Goal: Information Seeking & Learning: Learn about a topic

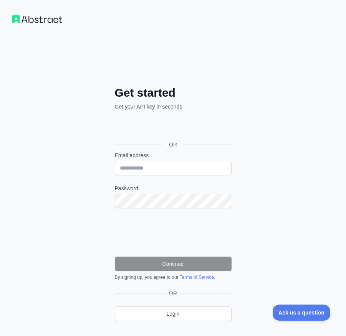
drag, startPoint x: 286, startPoint y: 153, endPoint x: 281, endPoint y: 152, distance: 4.3
click at [286, 153] on div "Get started Get your API key in seconds OR Email address Password Continue By s…" at bounding box center [173, 182] width 346 height 364
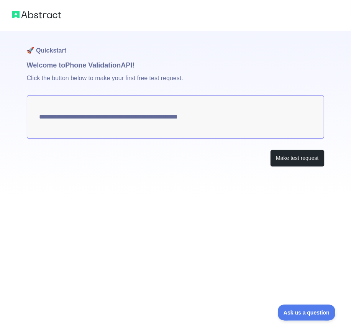
drag, startPoint x: 199, startPoint y: 196, endPoint x: 162, endPoint y: 196, distance: 36.4
click at [199, 196] on div "**********" at bounding box center [176, 114] width 298 height 167
drag, startPoint x: 234, startPoint y: 120, endPoint x: 38, endPoint y: 205, distance: 213.7
click at [38, 205] on div "**********" at bounding box center [175, 168] width 351 height 336
click at [159, 176] on div "**********" at bounding box center [176, 114] width 298 height 167
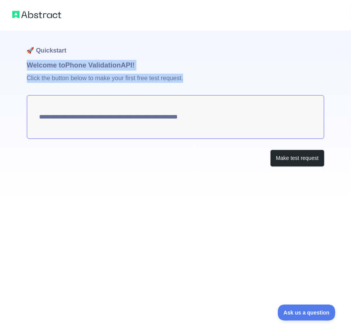
drag, startPoint x: 26, startPoint y: 61, endPoint x: 222, endPoint y: 129, distance: 208.1
click at [222, 129] on div "**********" at bounding box center [175, 98] width 351 height 197
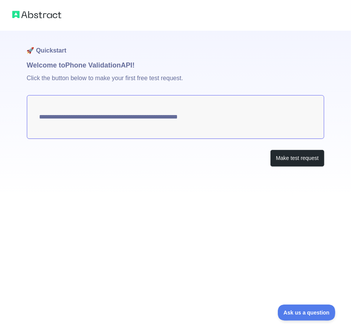
drag, startPoint x: 183, startPoint y: 120, endPoint x: 145, endPoint y: 158, distance: 54.2
click at [146, 158] on div "Make test request" at bounding box center [176, 158] width 298 height 17
click at [304, 160] on button "Make test request" at bounding box center [297, 158] width 54 height 17
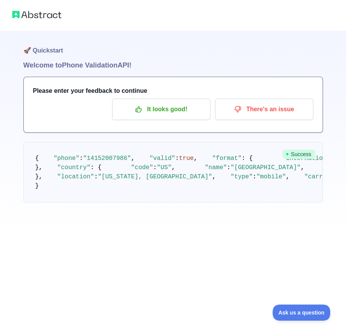
scroll to position [7, 0]
drag, startPoint x: 91, startPoint y: 286, endPoint x: 69, endPoint y: 285, distance: 22.3
click at [69, 202] on pre "{ "phone" : "14152007986" , "valid" : true , "format" : { "international" : "+1…" at bounding box center [172, 172] width 299 height 61
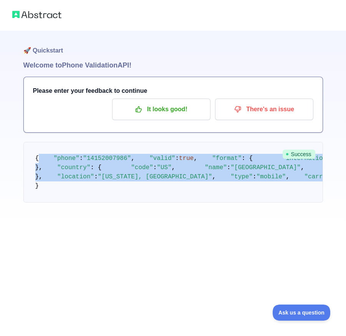
drag, startPoint x: 150, startPoint y: 283, endPoint x: 37, endPoint y: 150, distance: 174.1
click at [37, 150] on pre "{ "phone" : "14152007986" , "valid" : true , "format" : { "international" : "+1…" at bounding box center [172, 172] width 299 height 61
click at [138, 173] on pre "{ "phone" : "14152007986" , "valid" : true , "format" : { "international" : "+1…" at bounding box center [172, 172] width 299 height 61
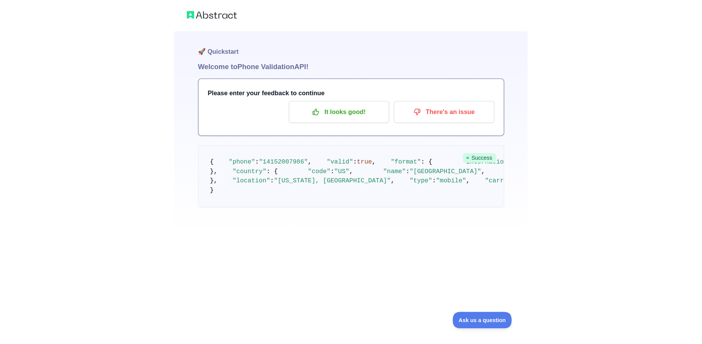
scroll to position [0, 0]
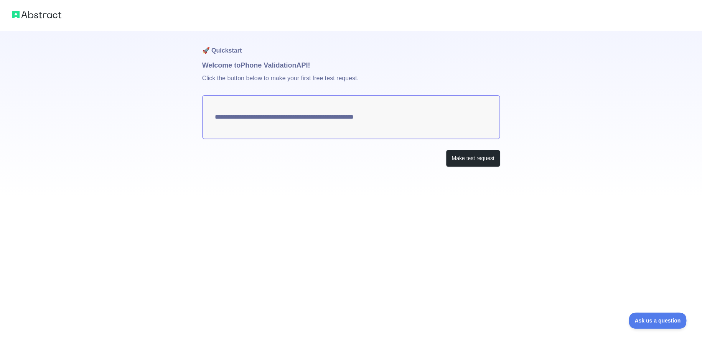
drag, startPoint x: 209, startPoint y: 121, endPoint x: 416, endPoint y: 134, distance: 207.1
click at [345, 134] on textarea "**********" at bounding box center [351, 117] width 298 height 44
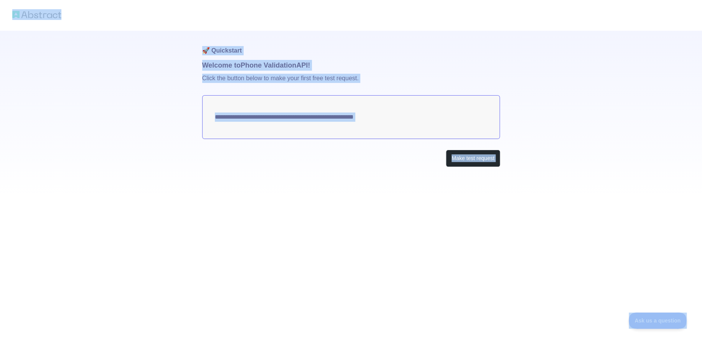
click at [44, 11] on img at bounding box center [36, 14] width 49 height 11
click at [50, 19] on img at bounding box center [36, 14] width 49 height 11
click at [57, 57] on div "**********" at bounding box center [351, 98] width 702 height 197
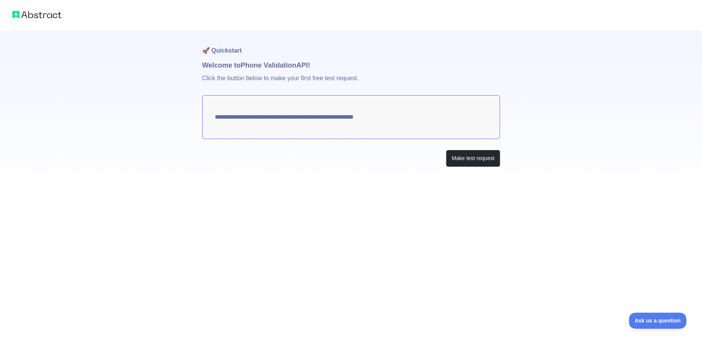
click at [38, 14] on img at bounding box center [36, 14] width 49 height 11
click at [39, 12] on img at bounding box center [36, 14] width 49 height 11
click at [40, 16] on img at bounding box center [36, 14] width 49 height 11
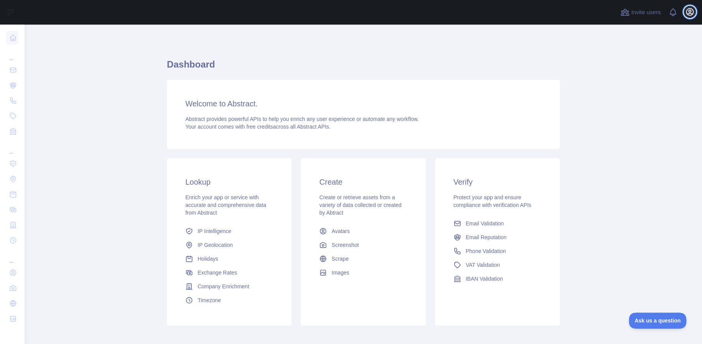
click at [690, 12] on icon "button" at bounding box center [689, 11] width 9 height 9
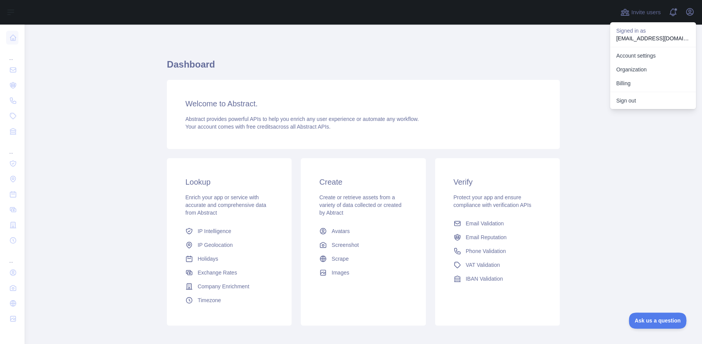
drag, startPoint x: 472, startPoint y: 66, endPoint x: 461, endPoint y: 64, distance: 11.7
click at [472, 66] on h1 "Dashboard" at bounding box center [363, 67] width 393 height 18
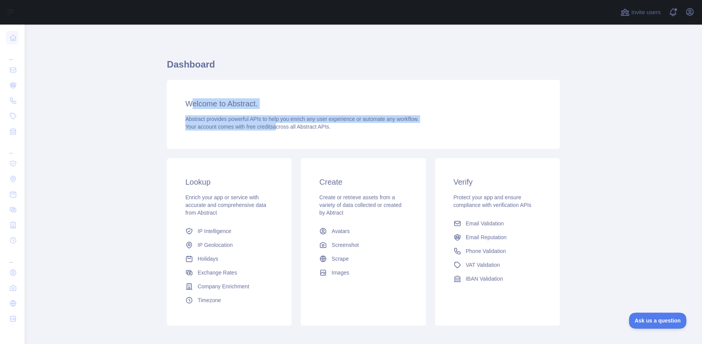
drag, startPoint x: 186, startPoint y: 102, endPoint x: 271, endPoint y: 128, distance: 88.7
click at [271, 128] on div "Welcome to Abstract. Abstract provides powerful APIs to help you enrich any use…" at bounding box center [363, 114] width 393 height 69
click at [271, 128] on span "Your account comes with free credits across all Abstract APIs." at bounding box center [257, 126] width 145 height 6
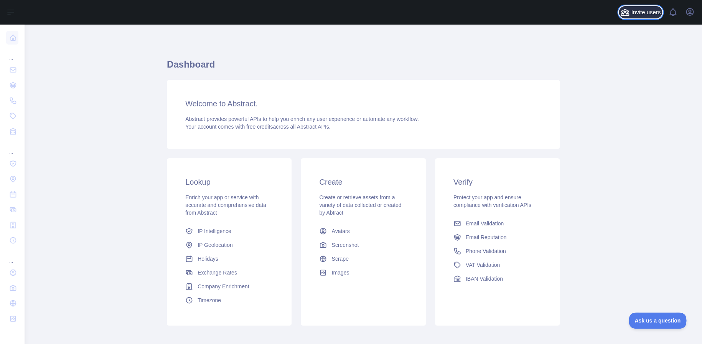
click at [650, 14] on span "Invite users" at bounding box center [646, 12] width 30 height 9
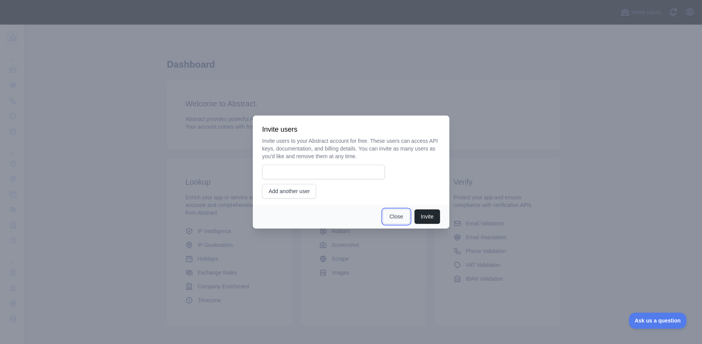
click at [399, 219] on button "Close" at bounding box center [396, 216] width 27 height 15
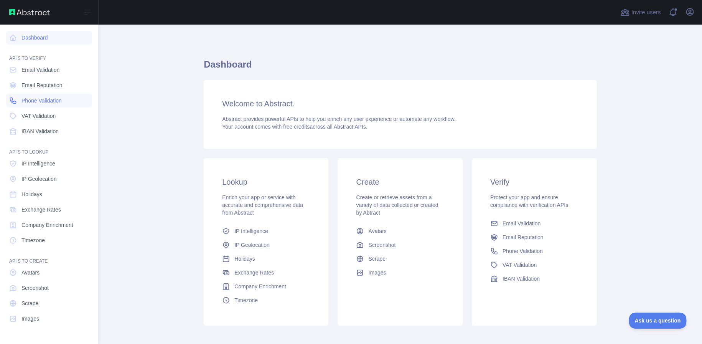
click at [43, 102] on span "Phone Validation" at bounding box center [41, 101] width 40 height 8
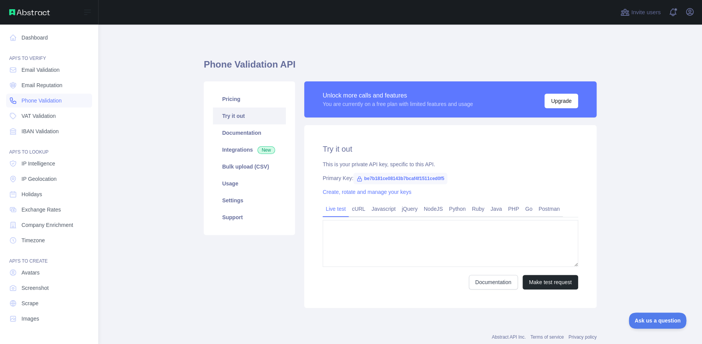
type textarea "**********"
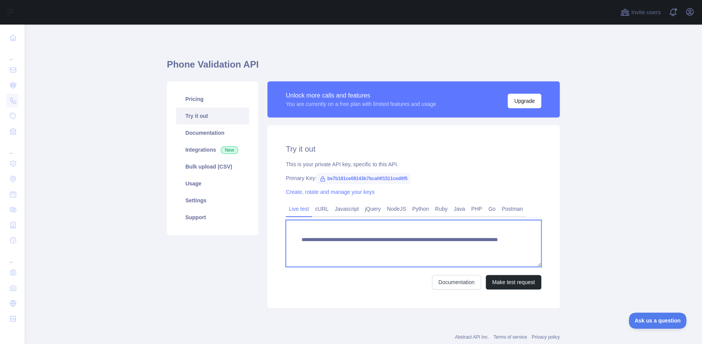
drag, startPoint x: 471, startPoint y: 249, endPoint x: 291, endPoint y: 230, distance: 180.8
click at [291, 230] on textarea "**********" at bounding box center [413, 243] width 255 height 47
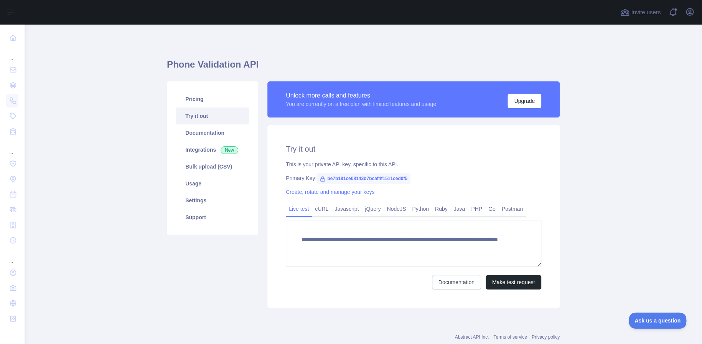
drag, startPoint x: 485, startPoint y: 163, endPoint x: 462, endPoint y: 187, distance: 33.4
click at [485, 163] on div "This is your private API key, specific to this API." at bounding box center [413, 164] width 255 height 8
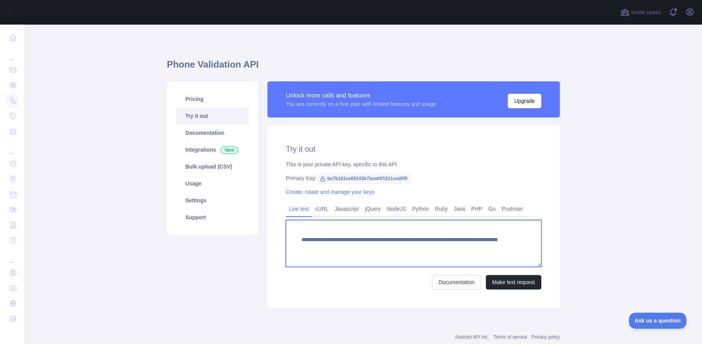
drag, startPoint x: 320, startPoint y: 248, endPoint x: 408, endPoint y: 250, distance: 88.2
click at [408, 250] on textarea "**********" at bounding box center [413, 243] width 255 height 47
drag, startPoint x: 408, startPoint y: 250, endPoint x: 446, endPoint y: 251, distance: 38.4
click at [409, 250] on textarea "**********" at bounding box center [413, 243] width 255 height 47
drag, startPoint x: 479, startPoint y: 251, endPoint x: 295, endPoint y: 235, distance: 184.0
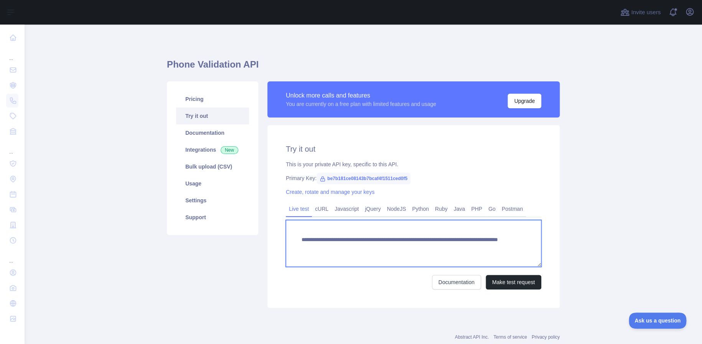
click at [295, 235] on textarea "**********" at bounding box center [413, 243] width 255 height 47
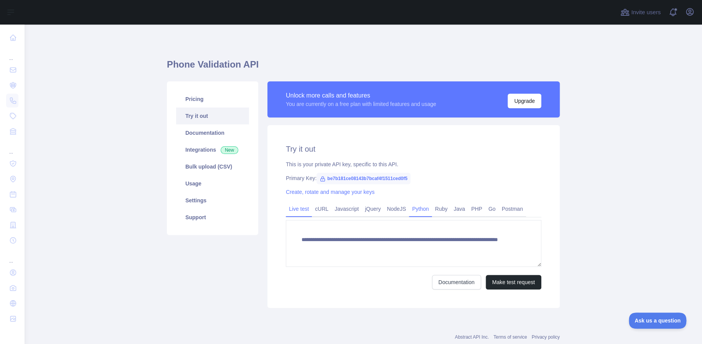
click at [418, 209] on link "Python" at bounding box center [420, 208] width 23 height 12
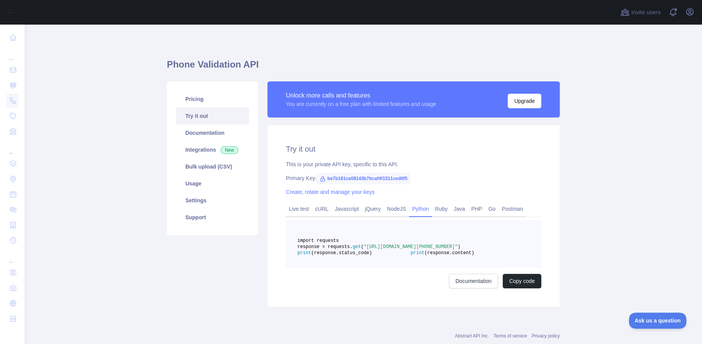
click at [418, 209] on link "Python" at bounding box center [420, 208] width 23 height 12
click at [304, 204] on link "Live test" at bounding box center [299, 208] width 26 height 12
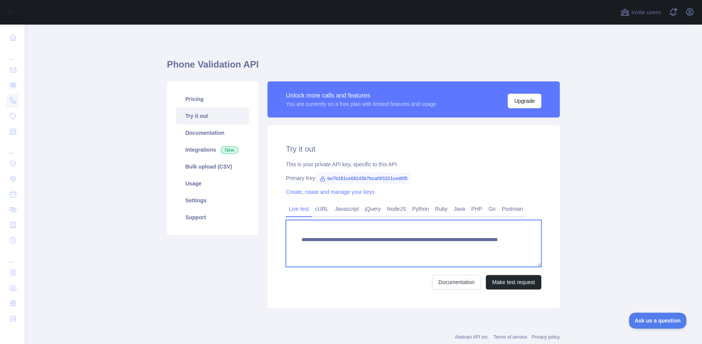
drag, startPoint x: 477, startPoint y: 252, endPoint x: 265, endPoint y: 224, distance: 213.5
click at [267, 224] on div "**********" at bounding box center [413, 216] width 292 height 183
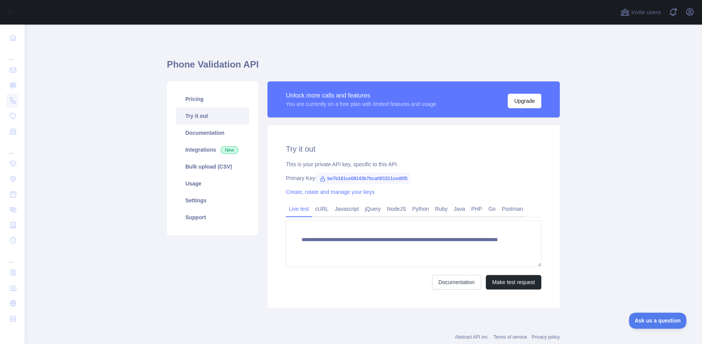
click at [634, 87] on main "**********" at bounding box center [363, 184] width 677 height 319
click at [412, 326] on div "Abstract API Inc. Terms of service Privacy policy" at bounding box center [363, 332] width 393 height 28
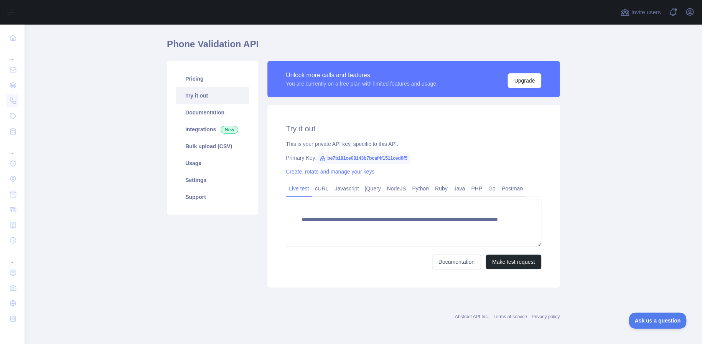
drag, startPoint x: 601, startPoint y: 140, endPoint x: 580, endPoint y: 151, distance: 23.7
click at [601, 140] on main "**********" at bounding box center [363, 184] width 677 height 319
drag, startPoint x: 284, startPoint y: 81, endPoint x: 360, endPoint y: 84, distance: 76.0
click at [360, 84] on div "You are currently on a free plan with limited features and usage" at bounding box center [361, 84] width 150 height 8
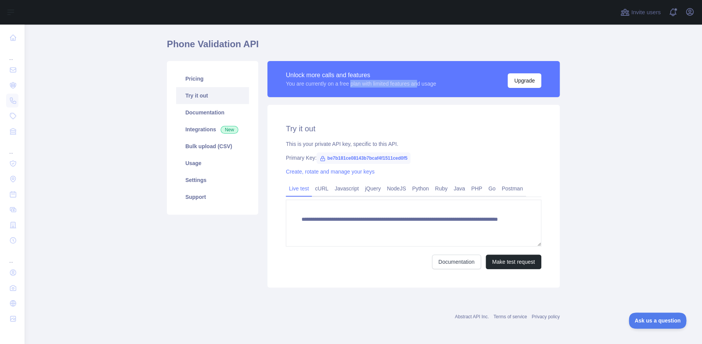
drag, startPoint x: 348, startPoint y: 84, endPoint x: 417, endPoint y: 92, distance: 69.2
click at [417, 92] on div "Unlock more calls and features You are currently on a free plan with limited fe…" at bounding box center [413, 79] width 292 height 36
click at [416, 190] on link "Python" at bounding box center [420, 188] width 23 height 12
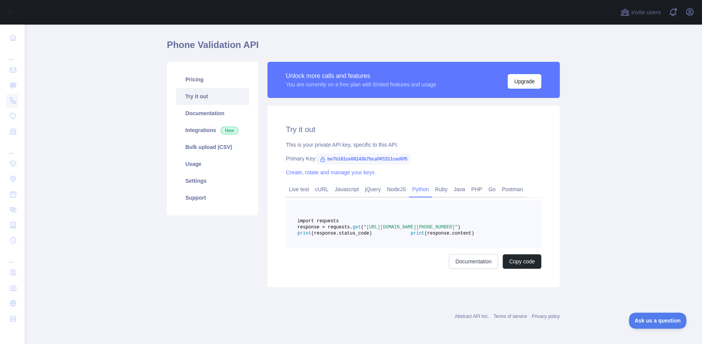
drag, startPoint x: 405, startPoint y: 230, endPoint x: 427, endPoint y: 236, distance: 23.1
click at [427, 230] on span ""https://phonevalidation.abstractapi.com/v1/?api_key=be7b181ce08143b7bcaf4f1511…" at bounding box center [411, 226] width 94 height 5
drag, startPoint x: 326, startPoint y: 242, endPoint x: 412, endPoint y: 259, distance: 87.9
click at [412, 248] on pre "import requests response = requests. get ( "https://phonevalidation.abstractapi…" at bounding box center [413, 224] width 255 height 48
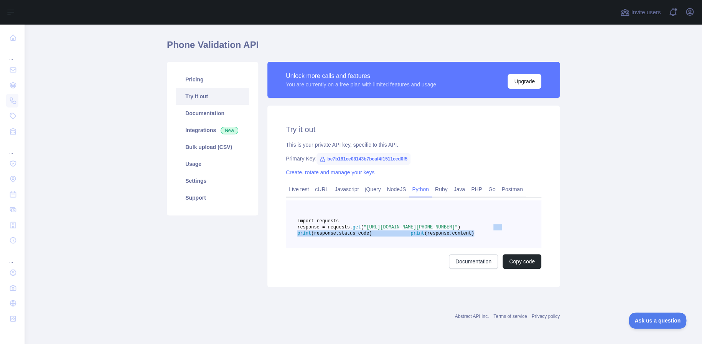
click at [412, 248] on pre "import requests response = requests. get ( "https://phonevalidation.abstractapi…" at bounding box center [413, 224] width 255 height 48
drag, startPoint x: 408, startPoint y: 258, endPoint x: 344, endPoint y: 221, distance: 74.5
click at [344, 221] on pre "import requests response = requests. get ( "https://phonevalidation.abstractapi…" at bounding box center [413, 224] width 255 height 48
click at [352, 230] on span "response = requests." at bounding box center [324, 226] width 55 height 5
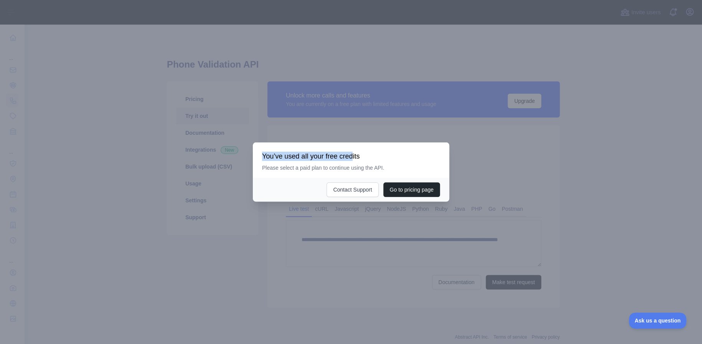
drag, startPoint x: 258, startPoint y: 154, endPoint x: 352, endPoint y: 158, distance: 94.4
click at [352, 158] on div "You’ve used all your free credits Please select a paid plan to continue using t…" at bounding box center [351, 159] width 196 height 35
click at [352, 158] on h3 "You’ve used all your free credits" at bounding box center [351, 155] width 178 height 9
click at [331, 109] on div at bounding box center [351, 172] width 702 height 344
click at [633, 131] on div at bounding box center [351, 172] width 702 height 344
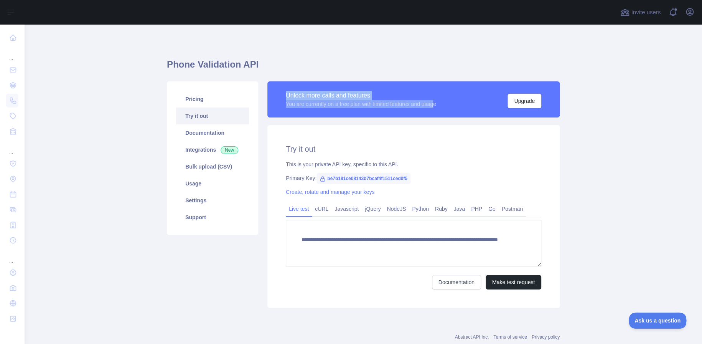
drag, startPoint x: 275, startPoint y: 95, endPoint x: 433, endPoint y: 104, distance: 157.5
click at [433, 104] on div "Unlock more calls and features You are currently on a free plan with limited fe…" at bounding box center [413, 99] width 292 height 36
drag, startPoint x: 433, startPoint y: 104, endPoint x: 474, endPoint y: 112, distance: 41.9
click at [433, 104] on div "You are currently on a free plan with limited features and usage" at bounding box center [361, 104] width 150 height 8
drag, startPoint x: 528, startPoint y: 97, endPoint x: 479, endPoint y: 138, distance: 64.2
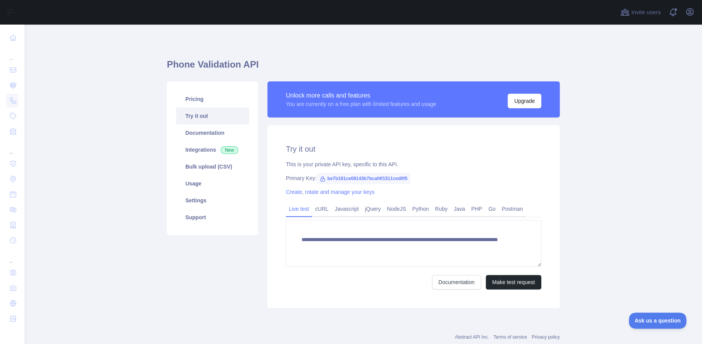
click at [479, 138] on div "**********" at bounding box center [413, 216] width 292 height 183
drag, startPoint x: 520, startPoint y: 99, endPoint x: 515, endPoint y: 105, distance: 7.4
click at [482, 112] on div "Unlock more calls and features You are currently on a free plan with limited fe…" at bounding box center [413, 99] width 292 height 36
click at [519, 101] on button "Upgrade" at bounding box center [524, 101] width 34 height 15
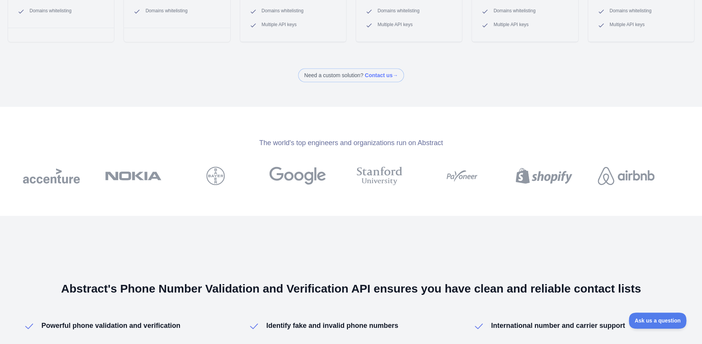
scroll to position [383, 0]
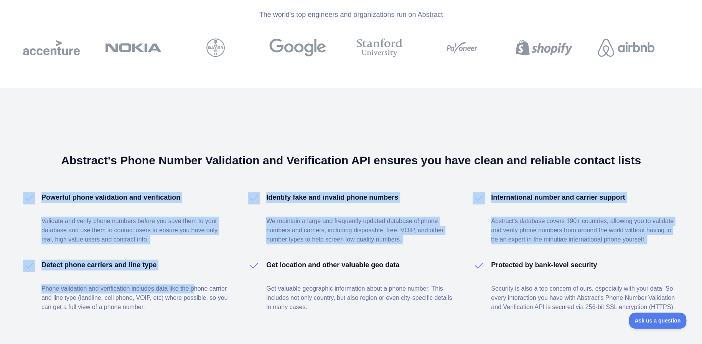
click at [193, 261] on div "Abstract's Phone Number Validation and Verification API ensures you have clean …" at bounding box center [351, 232] width 702 height 290
drag, startPoint x: 189, startPoint y: 261, endPoint x: 134, endPoint y: 234, distance: 61.2
click at [189, 260] on div "Detect phone carriers and line type Phone validation and verification includes …" at bounding box center [135, 285] width 188 height 52
click at [57, 219] on p "Validate and verify phone numbers before you save them to your database and use…" at bounding box center [135, 230] width 188 height 28
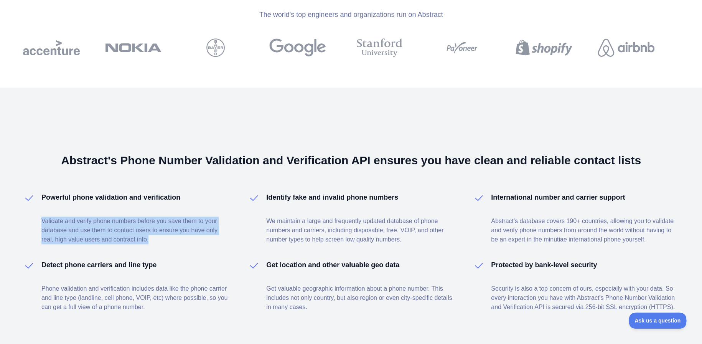
drag, startPoint x: 41, startPoint y: 216, endPoint x: 168, endPoint y: 238, distance: 128.9
click at [168, 238] on div "Powerful phone validation and verification Validate and verify phone numbers be…" at bounding box center [135, 218] width 188 height 52
click at [168, 238] on p "Validate and verify phone numbers before you save them to your database and use…" at bounding box center [135, 230] width 188 height 28
drag, startPoint x: 168, startPoint y: 241, endPoint x: 39, endPoint y: 220, distance: 130.6
click at [39, 220] on div "Powerful phone validation and verification Validate and verify phone numbers be…" at bounding box center [126, 218] width 206 height 52
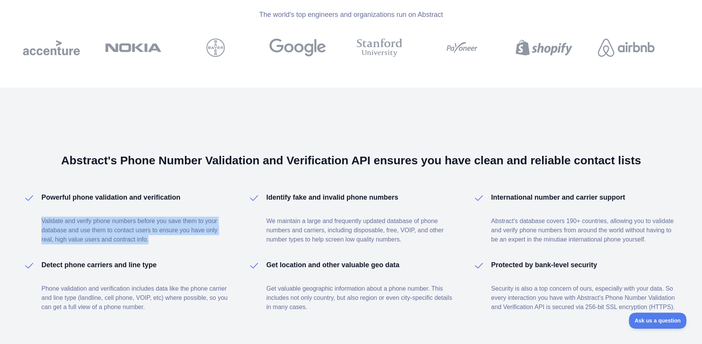
click at [39, 220] on div "Powerful phone validation and verification Validate and verify phone numbers be…" at bounding box center [126, 218] width 206 height 52
drag, startPoint x: 38, startPoint y: 220, endPoint x: 160, endPoint y: 240, distance: 123.2
click at [160, 240] on div "Powerful phone validation and verification Validate and verify phone numbers be…" at bounding box center [126, 218] width 206 height 52
click at [160, 240] on p "Validate and verify phone numbers before you save them to your database and use…" at bounding box center [135, 230] width 188 height 28
drag, startPoint x: 134, startPoint y: 240, endPoint x: 33, endPoint y: 220, distance: 102.5
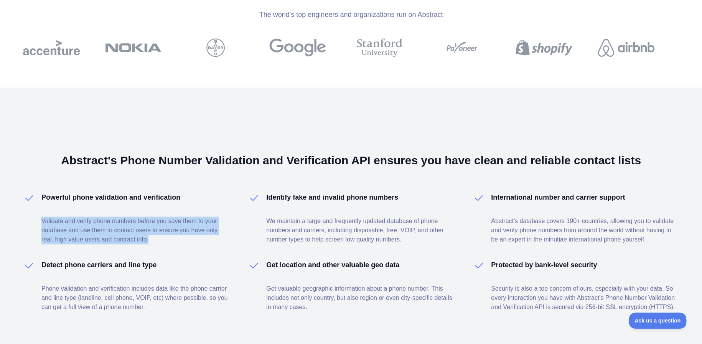
click at [33, 221] on div "Powerful phone validation and verification Validate and verify phone numbers be…" at bounding box center [351, 252] width 656 height 120
click at [35, 220] on div "Powerful phone validation and verification Validate and verify phone numbers be…" at bounding box center [126, 218] width 206 height 52
drag, startPoint x: 30, startPoint y: 218, endPoint x: 156, endPoint y: 250, distance: 129.7
click at [156, 250] on div "Powerful phone validation and verification Validate and verify phone numbers be…" at bounding box center [351, 252] width 656 height 120
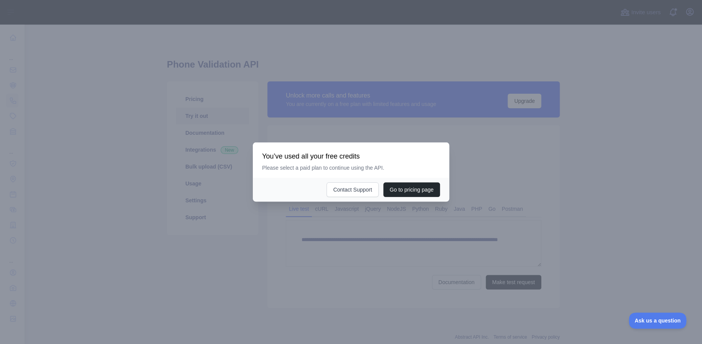
click at [360, 116] on div at bounding box center [351, 172] width 702 height 344
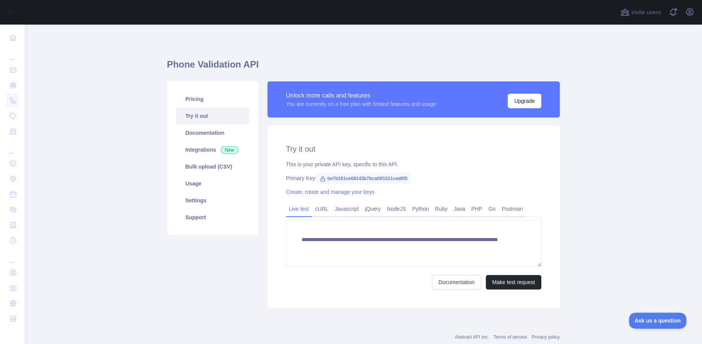
click at [350, 55] on div "**********" at bounding box center [363, 180] width 393 height 275
click at [221, 149] on span "New" at bounding box center [230, 150] width 18 height 8
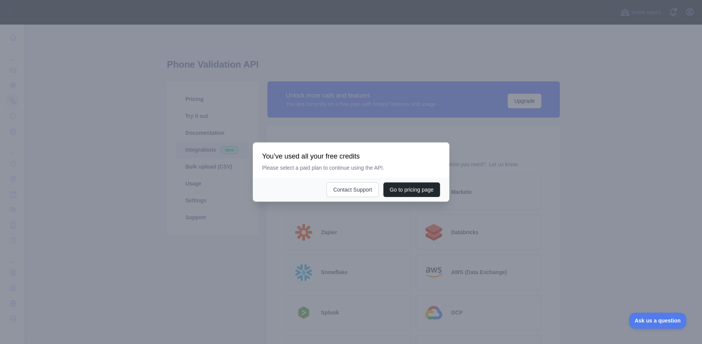
click at [338, 112] on div at bounding box center [351, 172] width 702 height 344
